Goal: Check status: Check status

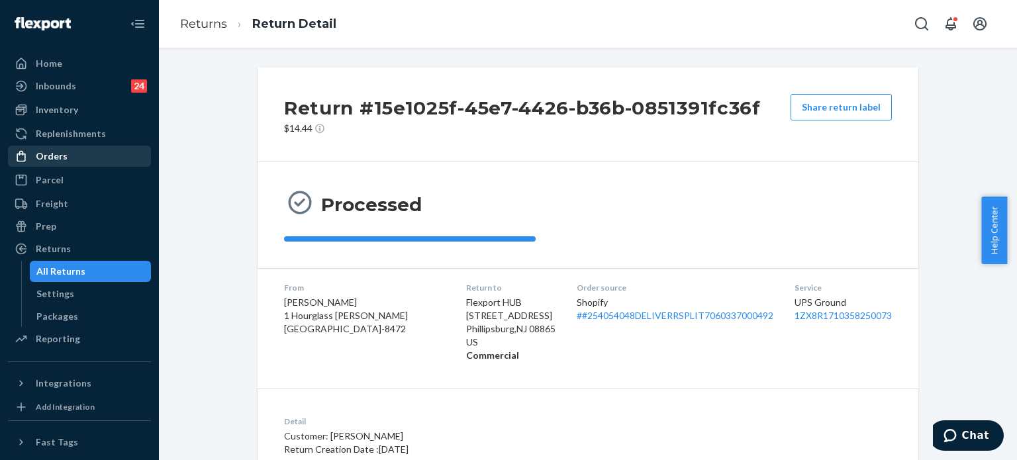
click at [64, 164] on div "Orders" at bounding box center [79, 156] width 140 height 19
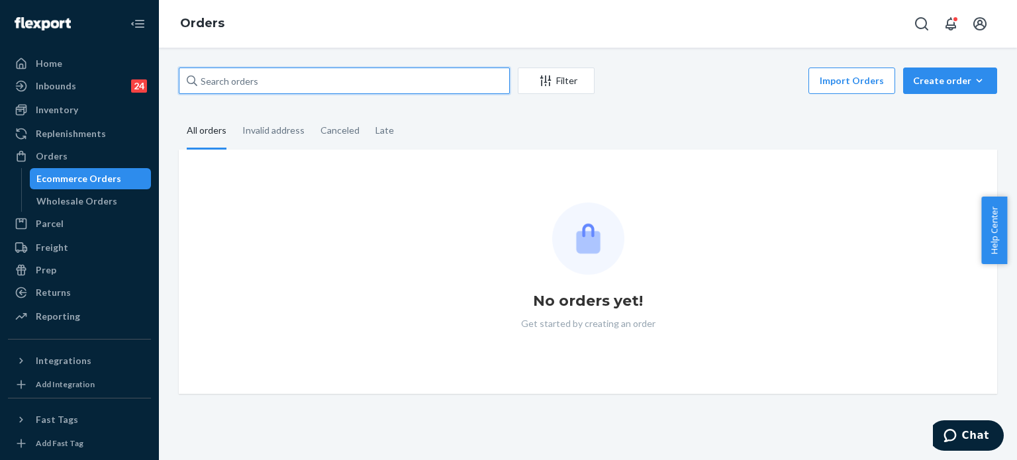
click at [283, 84] on input "text" at bounding box center [344, 81] width 331 height 26
paste input "255250282"
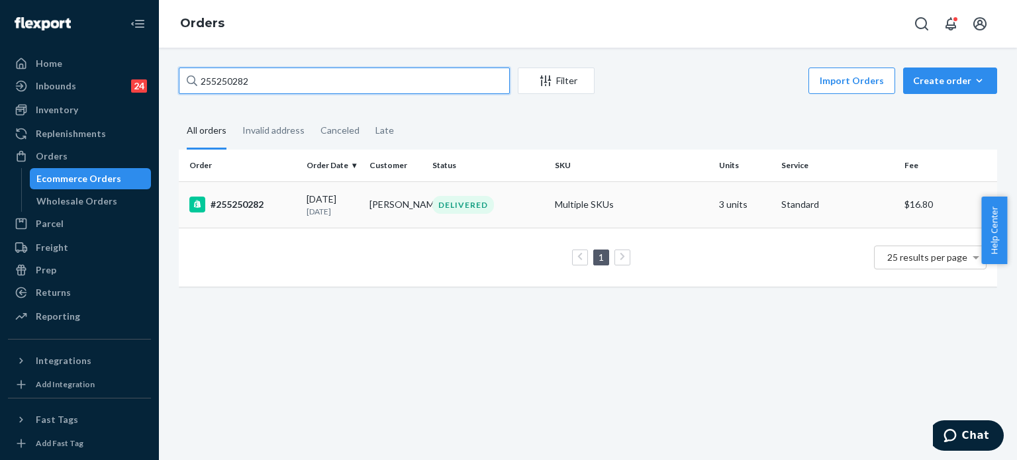
type input "255250282"
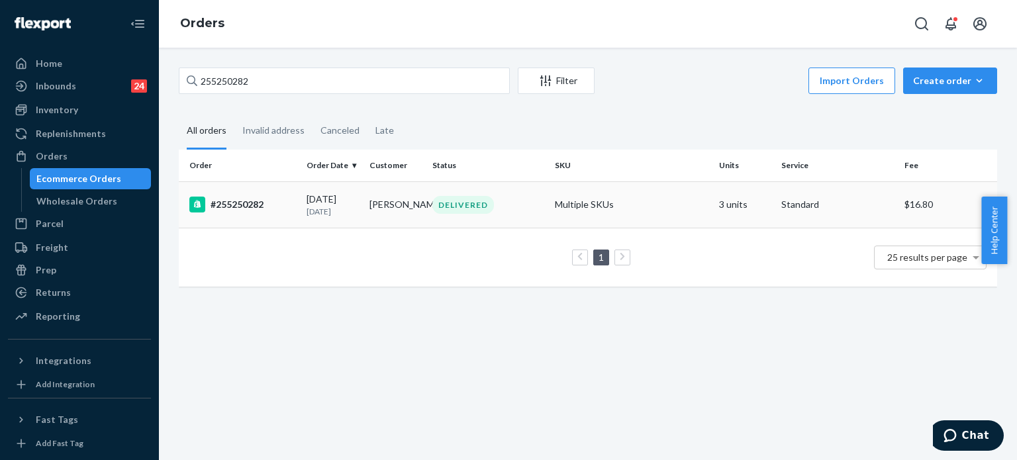
click at [276, 209] on div "#255250282" at bounding box center [242, 205] width 107 height 16
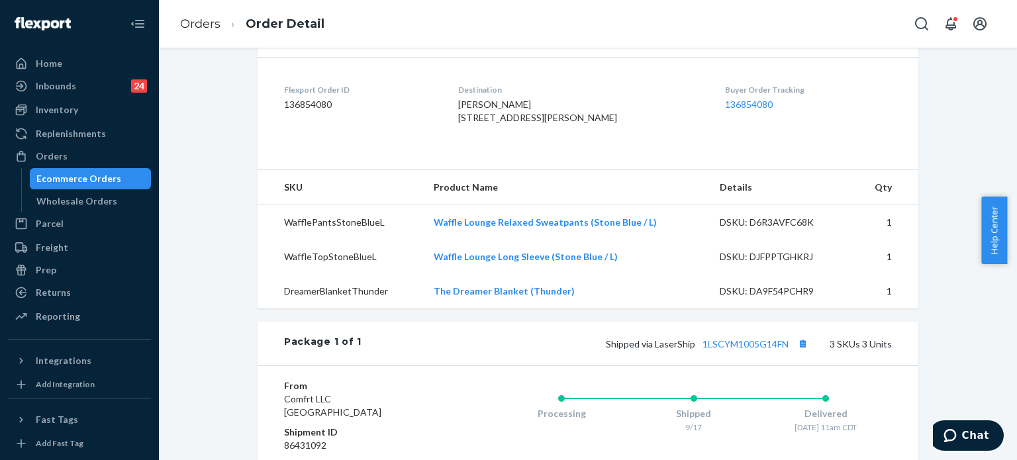
scroll to position [331, 0]
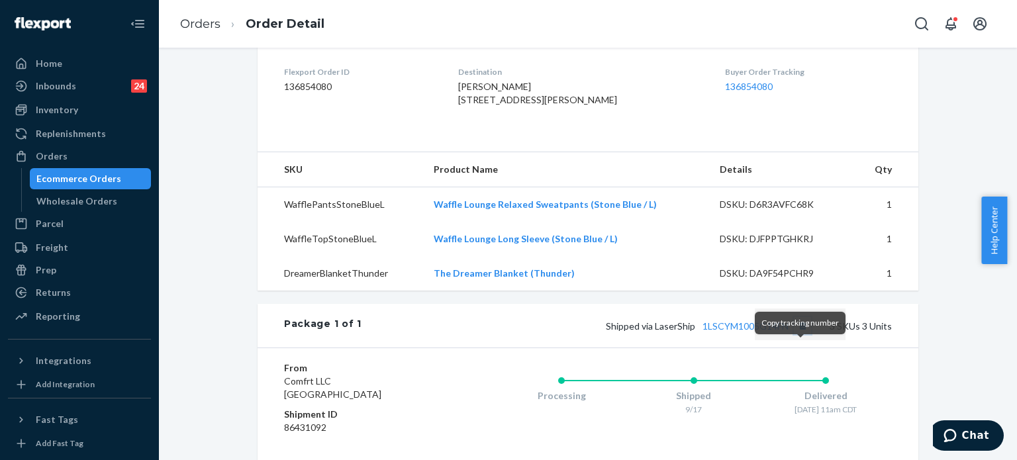
click at [798, 334] on button "Copy tracking number" at bounding box center [802, 325] width 17 height 17
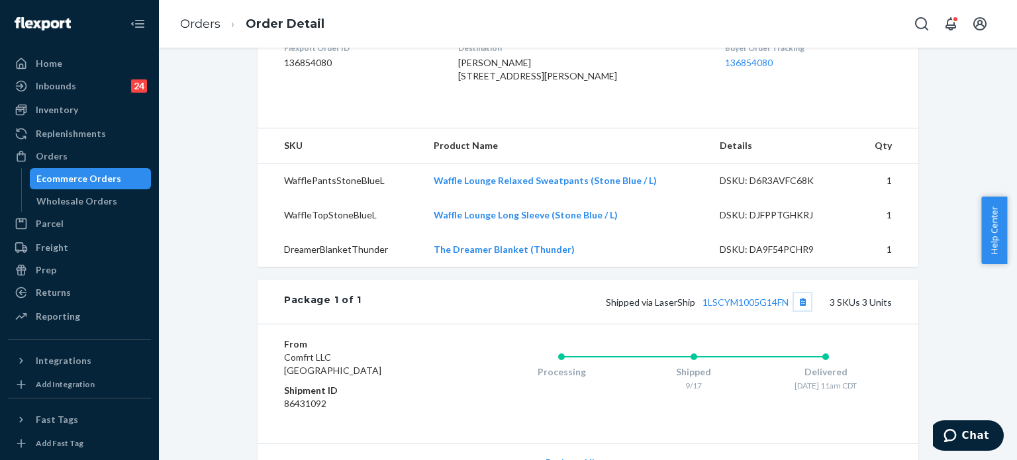
scroll to position [397, 0]
